Goal: Task Accomplishment & Management: Manage account settings

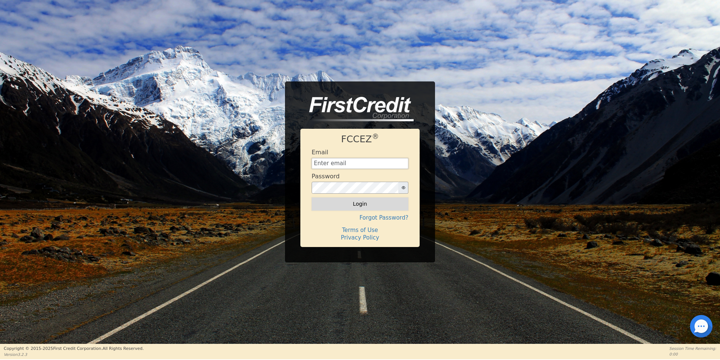
type input "[EMAIL_ADDRESS][DOMAIN_NAME]"
click at [358, 202] on button "Login" at bounding box center [360, 203] width 97 height 13
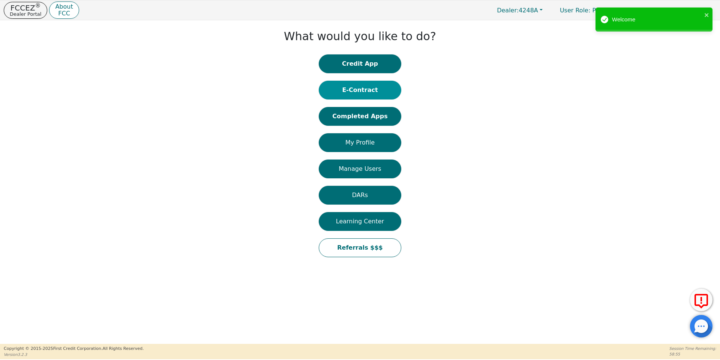
click at [367, 90] on button "E-Contract" at bounding box center [360, 90] width 82 height 19
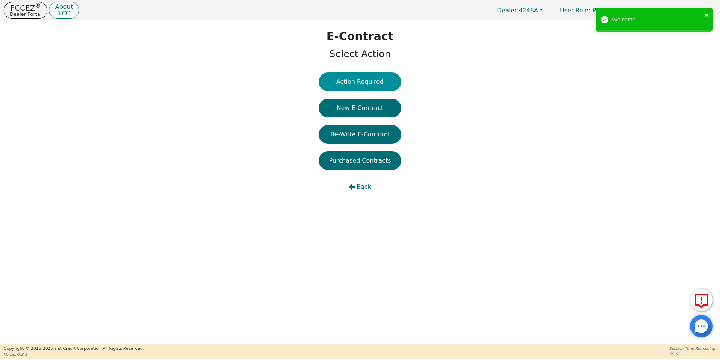
click at [360, 87] on button "Action Required" at bounding box center [360, 81] width 82 height 19
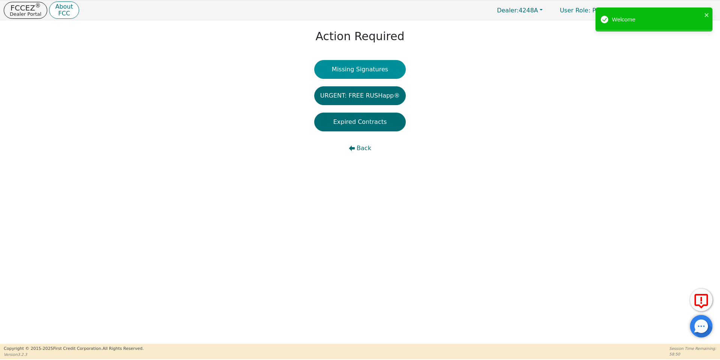
click at [357, 73] on button "Missing Signatures" at bounding box center [360, 69] width 92 height 19
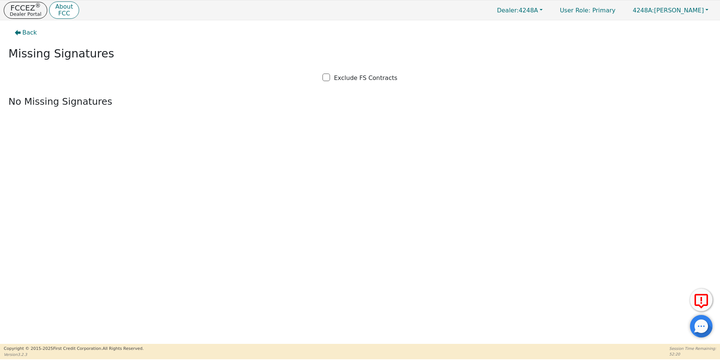
click at [357, 73] on p "Exclude FS Contracts" at bounding box center [365, 77] width 63 height 9
click at [330, 73] on input "Exclude FS Contracts" at bounding box center [325, 76] width 7 height 7
checkbox input "true"
